Goal: Transaction & Acquisition: Purchase product/service

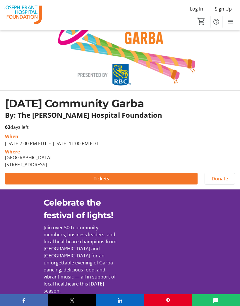
click at [172, 171] on span at bounding box center [101, 178] width 192 height 14
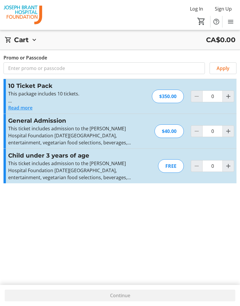
click at [230, 129] on mat-icon "Increment by one" at bounding box center [228, 131] width 7 height 7
click at [227, 130] on mat-icon "Increment by one" at bounding box center [228, 131] width 7 height 7
type input "2"
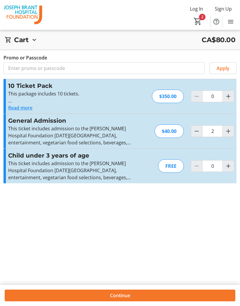
click at [131, 292] on span at bounding box center [120, 295] width 231 height 14
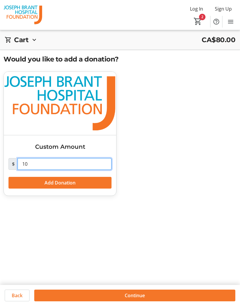
click at [37, 164] on input "10" at bounding box center [65, 164] width 94 height 12
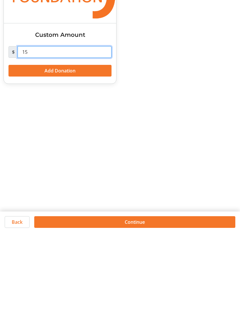
scroll to position [17, 0]
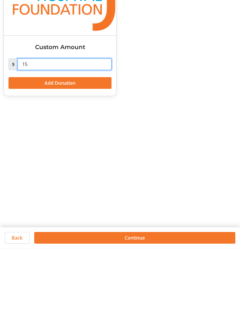
type input "1"
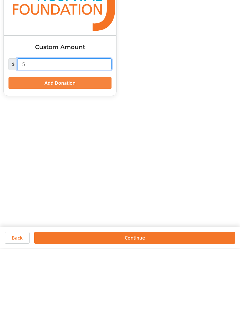
type input "5"
click at [92, 159] on span at bounding box center [59, 166] width 103 height 14
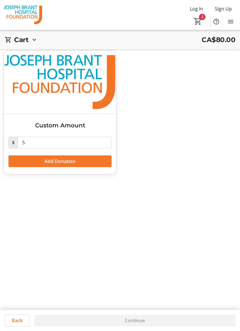
click at [98, 160] on span at bounding box center [59, 161] width 103 height 14
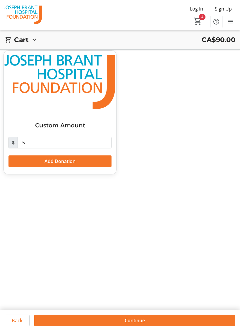
click at [140, 305] on span "Continue" at bounding box center [135, 320] width 20 height 7
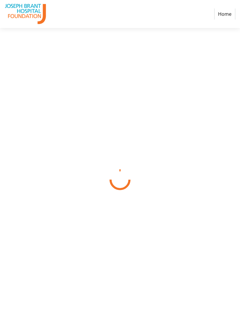
select select "CA"
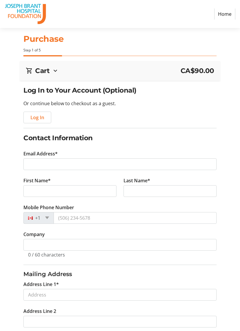
click at [198, 73] on span "CA$90.00" at bounding box center [197, 71] width 34 height 10
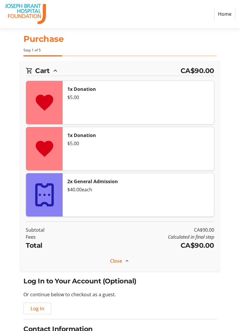
click at [90, 97] on div "$5.00" at bounding box center [138, 97] width 142 height 7
click at [97, 139] on div "1x Donation $5.00" at bounding box center [138, 148] width 151 height 43
